Goal: Information Seeking & Learning: Find specific fact

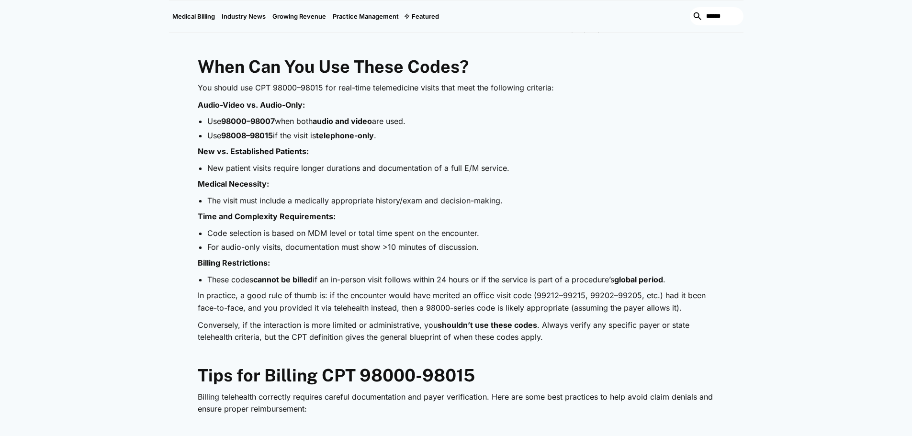
scroll to position [766, 0]
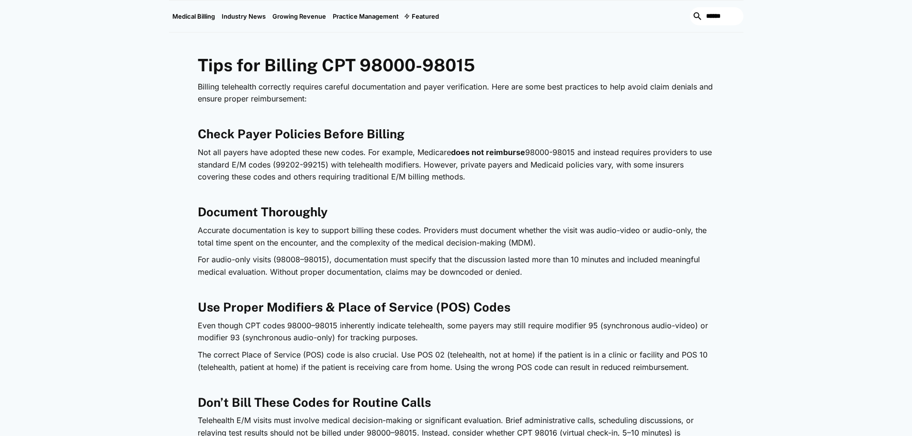
scroll to position [1101, 0]
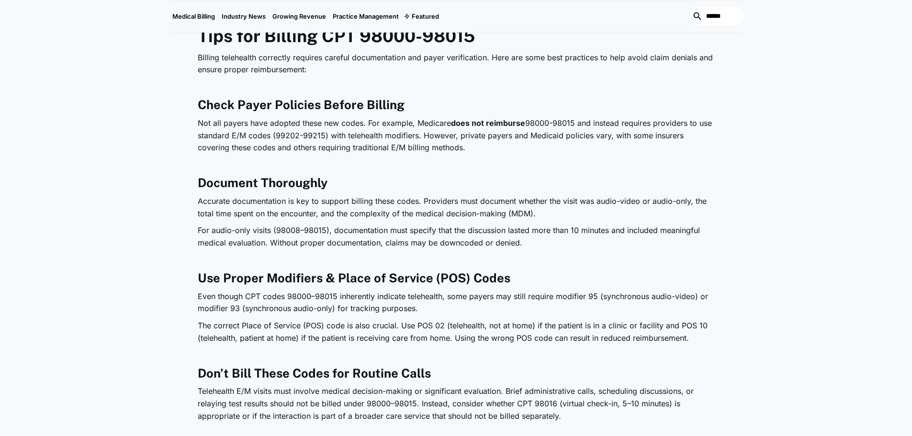
click at [769, 276] on div "Medical Billing [DATE] CPT 98000–98015: How to Bill and Get Reimbursed for Tele…" at bounding box center [456, 219] width 912 height 2451
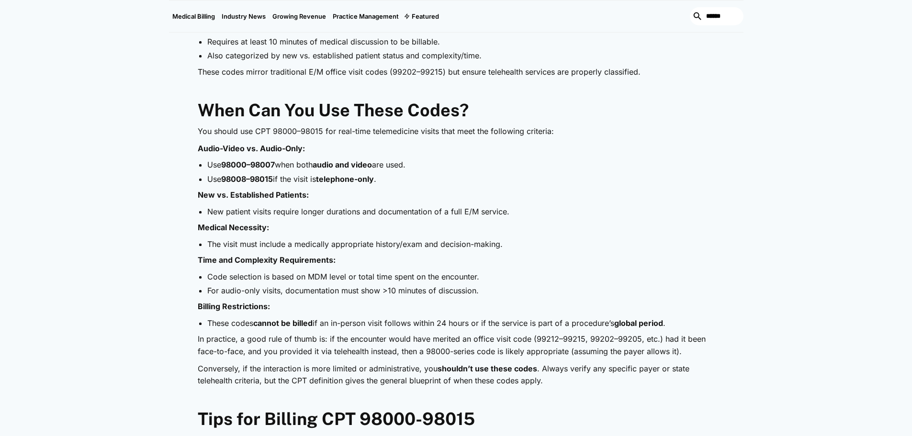
scroll to position [622, 0]
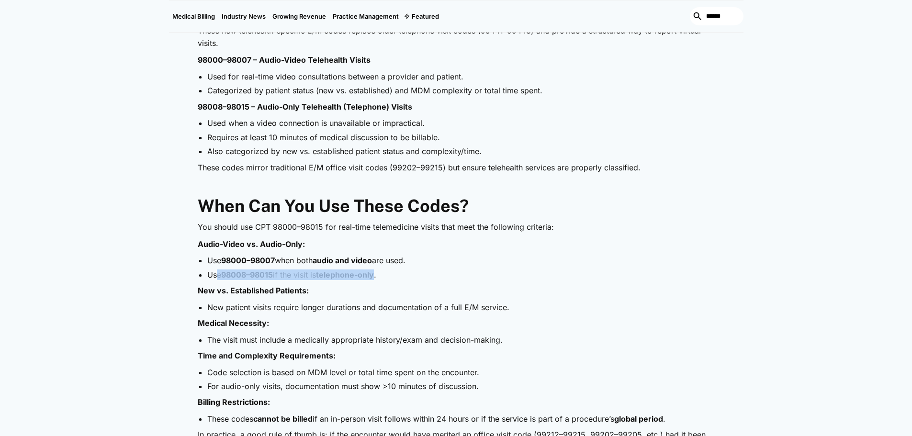
drag, startPoint x: 380, startPoint y: 275, endPoint x: 219, endPoint y: 277, distance: 161.4
click at [219, 277] on li "Use 98008–98015 if the visit is telephone-only ." at bounding box center [461, 275] width 508 height 11
click at [650, 240] on p "Audio-Video vs. Audio-Only:" at bounding box center [456, 244] width 517 height 12
click at [224, 274] on li "Use 98008–98015 if the visit is telephone-only ." at bounding box center [461, 275] width 508 height 11
drag, startPoint x: 224, startPoint y: 274, endPoint x: 275, endPoint y: 277, distance: 51.8
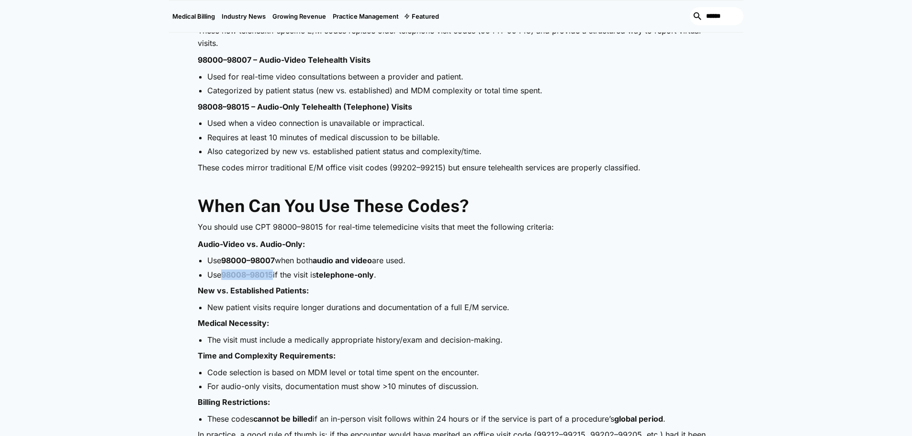
click at [273, 277] on strong "98008–98015" at bounding box center [247, 275] width 52 height 10
copy strong "98008–98015"
